Goal: Information Seeking & Learning: Compare options

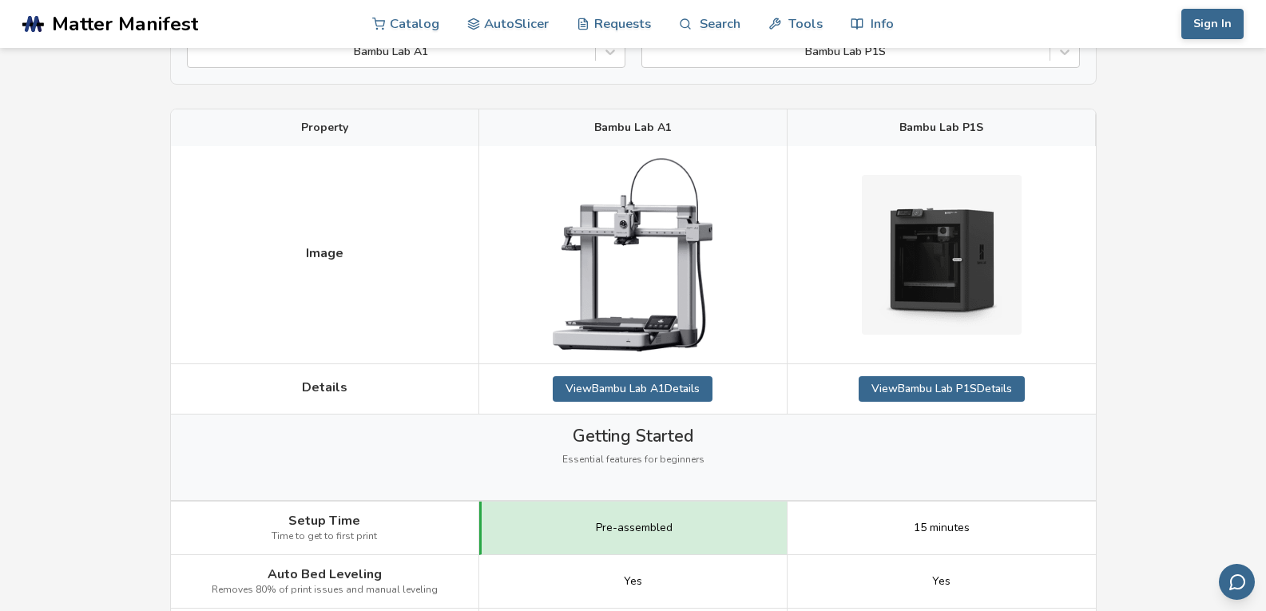
scroll to position [160, 0]
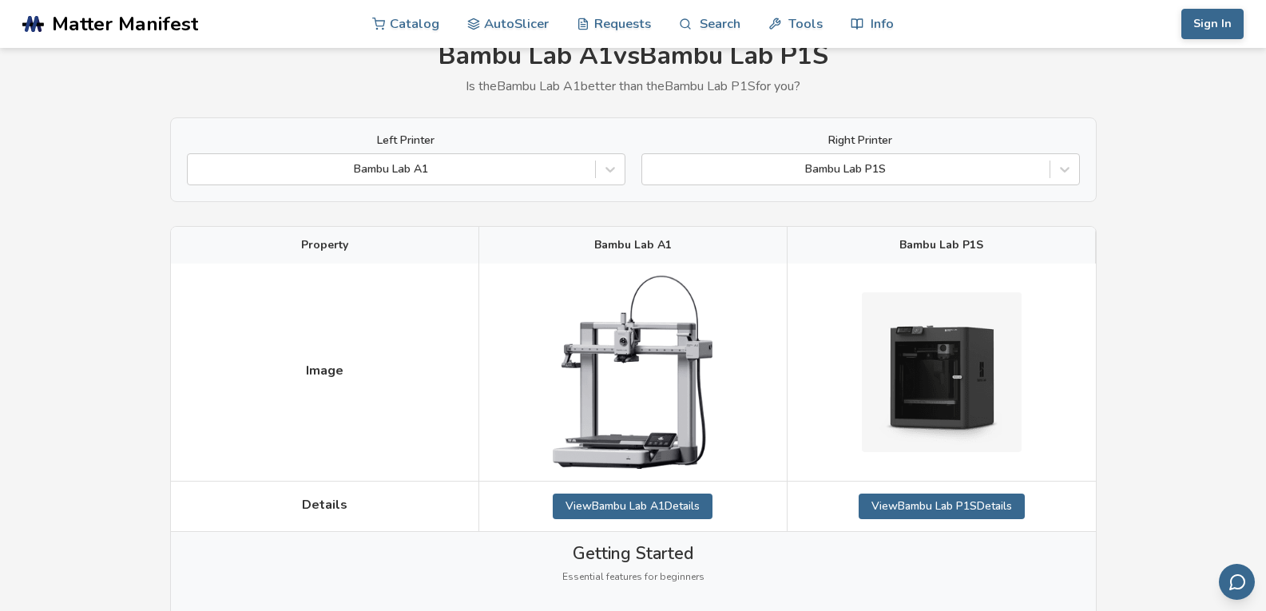
scroll to position [160, 0]
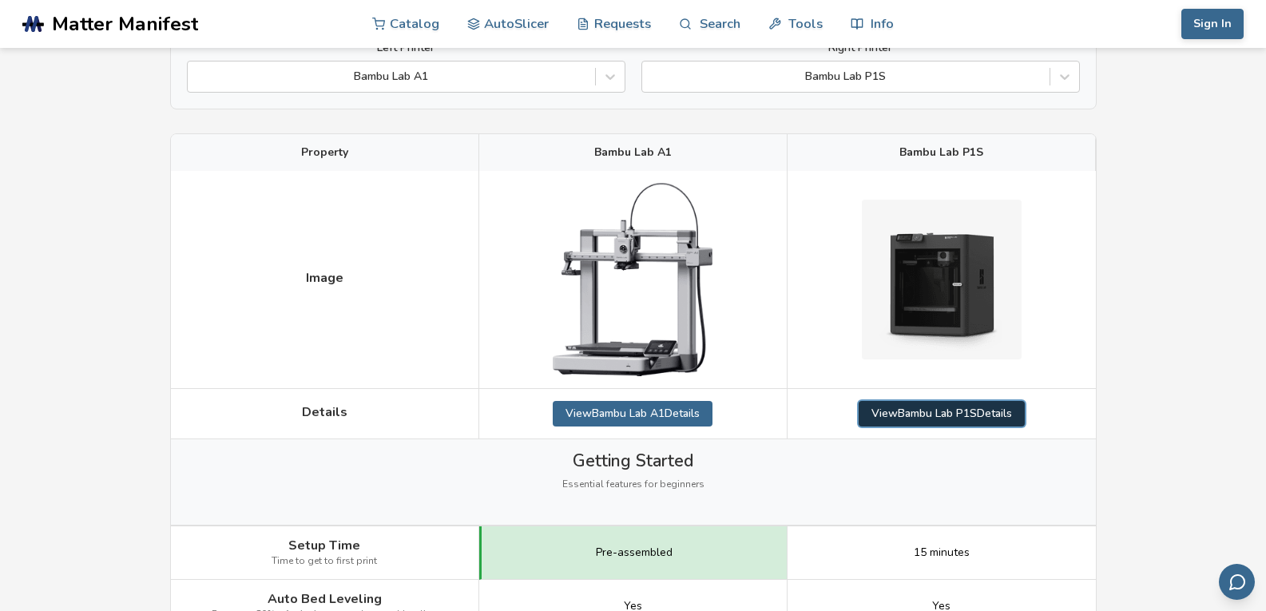
click at [968, 415] on link "View Bambu Lab P1S Details" at bounding box center [942, 414] width 166 height 26
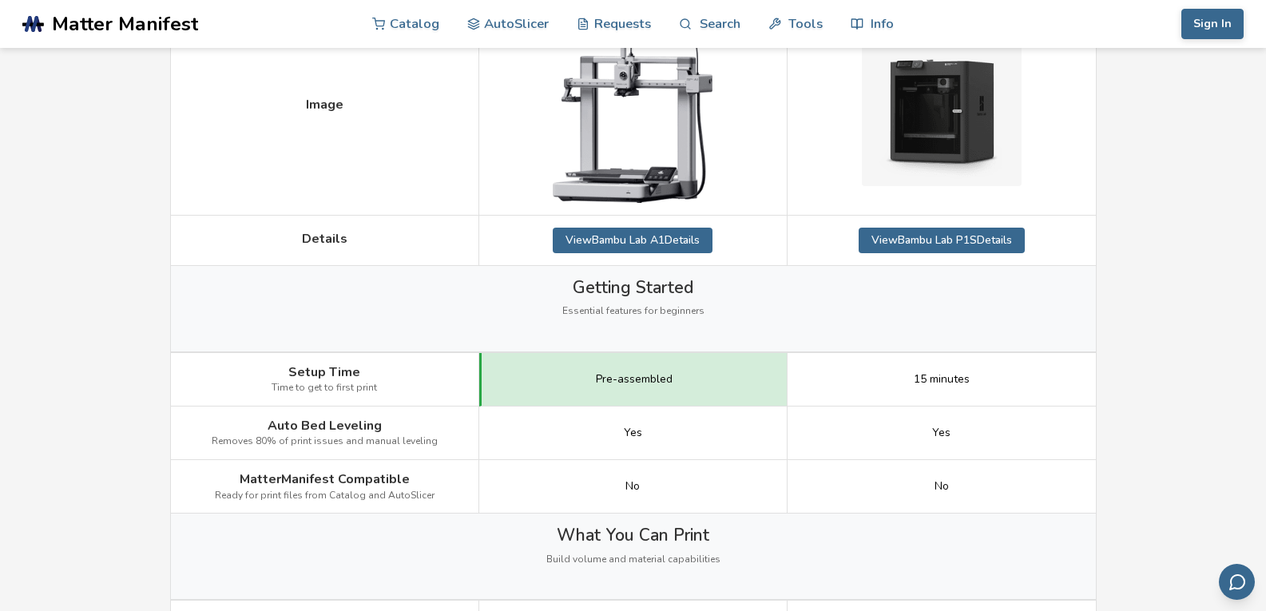
scroll to position [559, 0]
